Goal: Check status: Check status

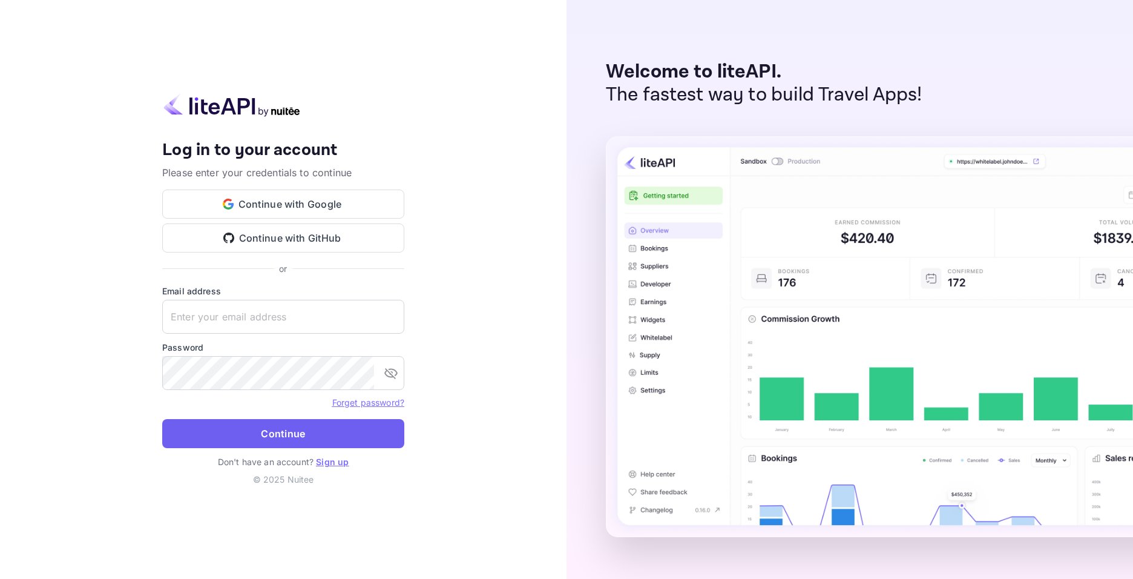
type input "[EMAIL_ADDRESS][DOMAIN_NAME]"
click at [293, 438] on button "Continue" at bounding box center [283, 433] width 242 height 29
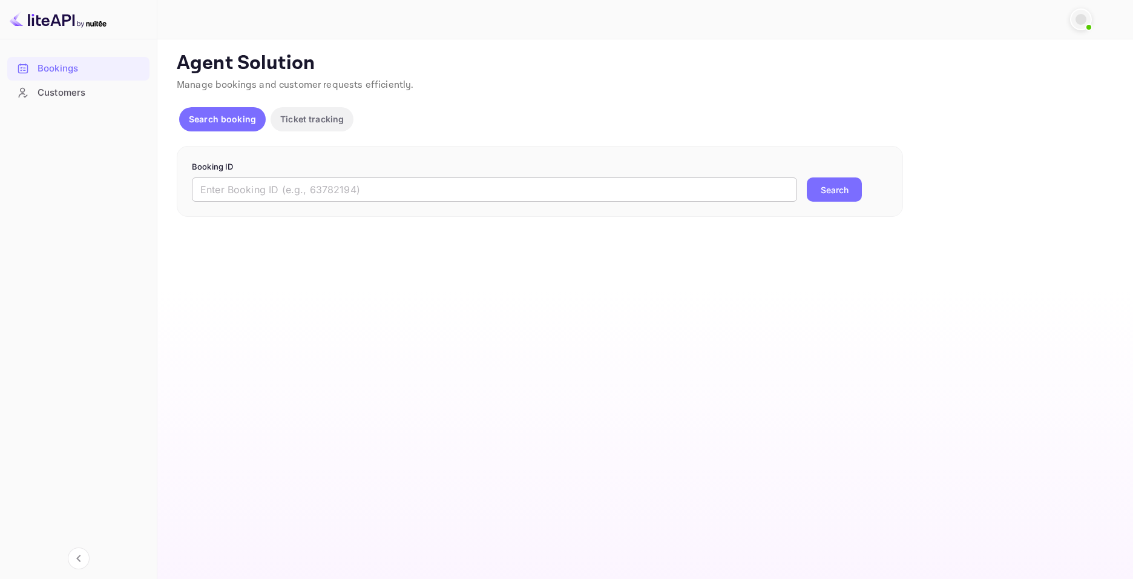
click at [326, 183] on input "text" at bounding box center [494, 189] width 605 height 24
paste input "9131128"
type input "9131128"
click at [834, 198] on button "Search" at bounding box center [834, 189] width 55 height 24
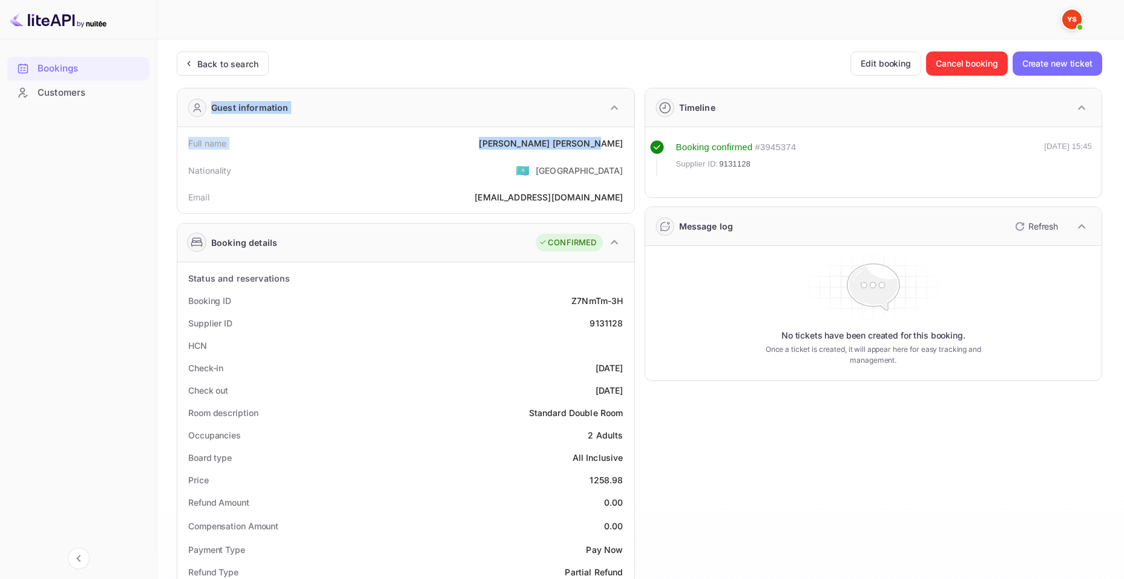
drag, startPoint x: 551, startPoint y: 144, endPoint x: 579, endPoint y: 148, distance: 28.1
click at [494, 146] on div "Full name [PERSON_NAME]" at bounding box center [405, 143] width 447 height 22
drag, startPoint x: 550, startPoint y: 136, endPoint x: 630, endPoint y: 146, distance: 81.2
click at [630, 146] on div "Full name [PERSON_NAME] Nationality 🇰🇿 [DEMOGRAPHIC_DATA] [PERSON_NAME] [PERSON…" at bounding box center [405, 170] width 457 height 86
copy div "[PERSON_NAME]"
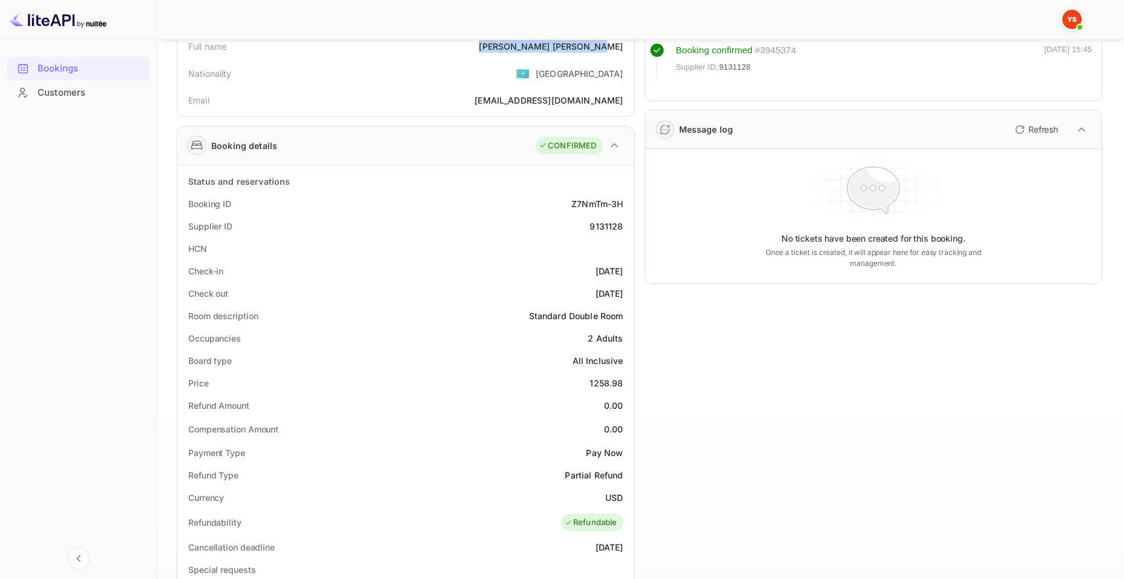
scroll to position [121, 0]
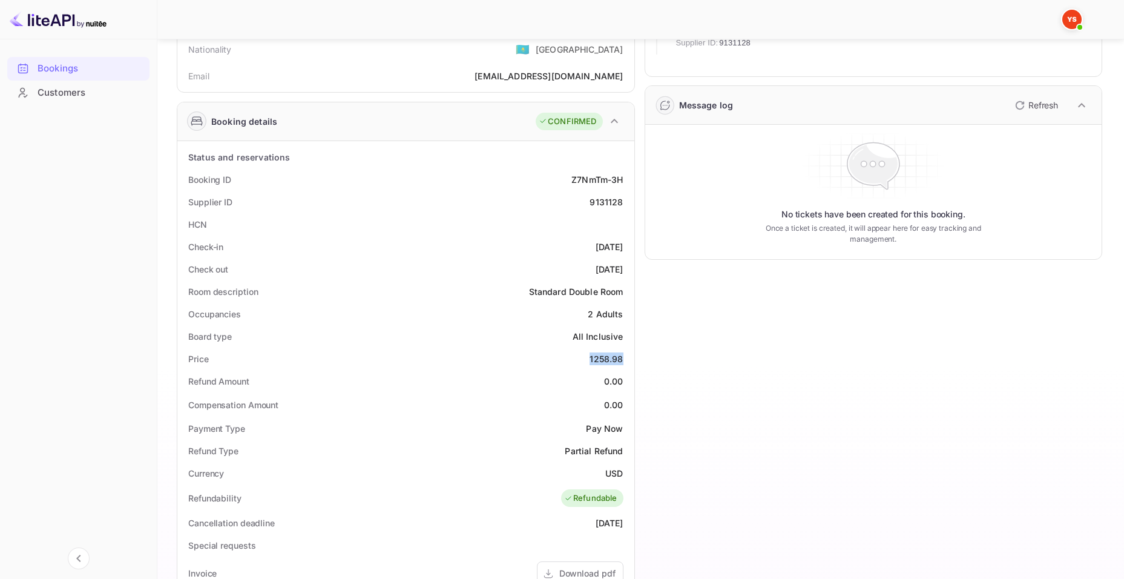
drag, startPoint x: 590, startPoint y: 357, endPoint x: 626, endPoint y: 362, distance: 36.7
click at [626, 362] on div "Price 1258.98" at bounding box center [405, 358] width 447 height 22
copy div "1258.98"
drag, startPoint x: 604, startPoint y: 470, endPoint x: 622, endPoint y: 471, distance: 17.6
click at [622, 471] on div "Currency USD" at bounding box center [405, 473] width 447 height 22
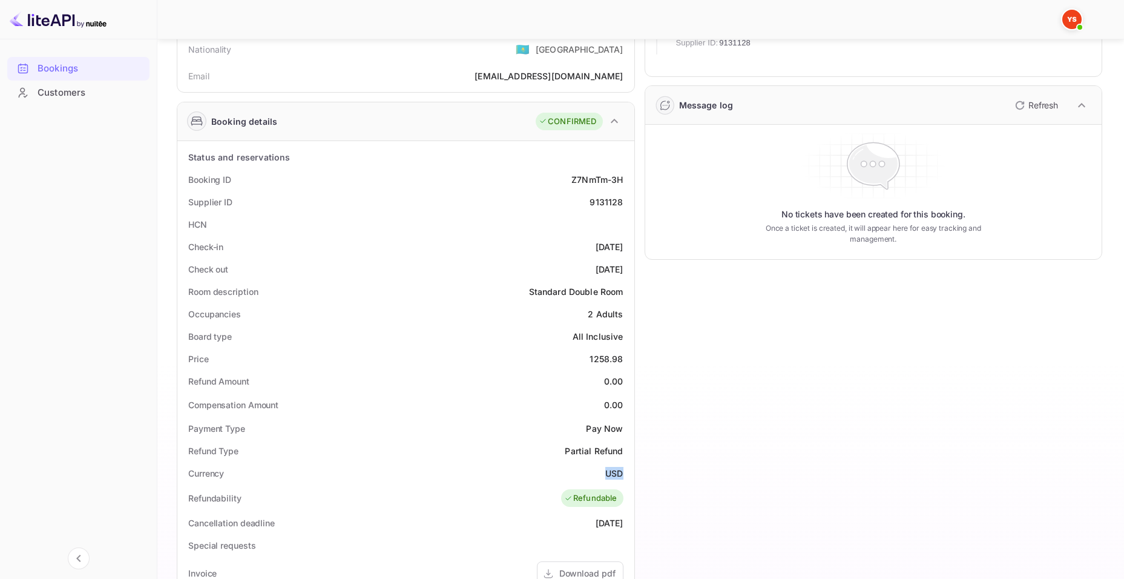
copy div "USD"
